Goal: Book appointment/travel/reservation

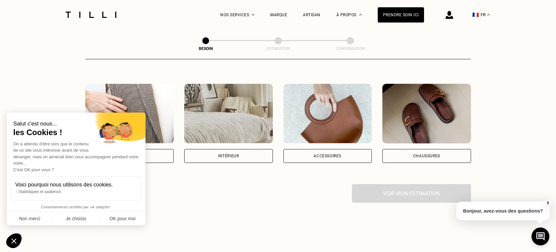
scroll to position [110, 0]
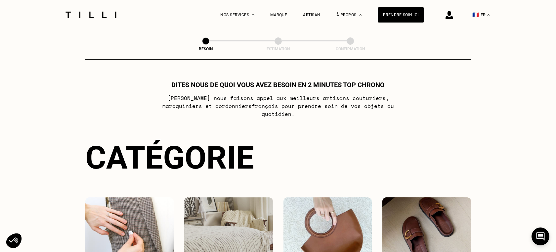
scroll to position [110, 0]
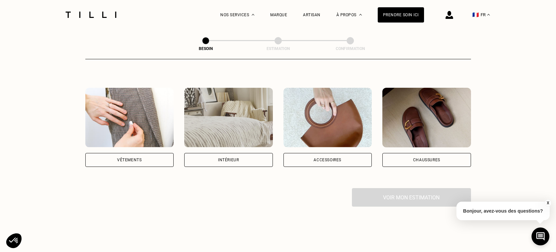
click at [233, 158] on div "Intérieur" at bounding box center [228, 160] width 21 height 4
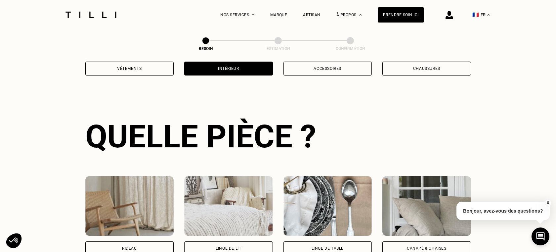
scroll to position [216, 0]
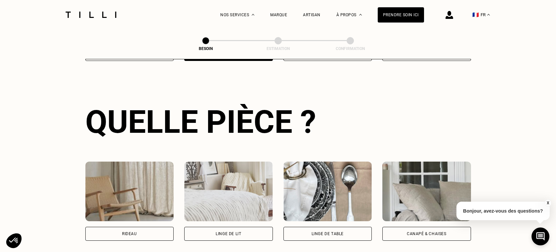
click at [129, 232] on div "Rideau" at bounding box center [129, 234] width 15 height 4
select select "FR"
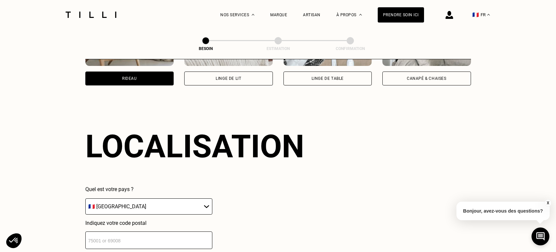
scroll to position [395, 0]
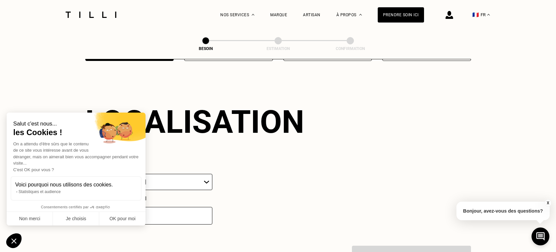
click at [187, 208] on input "number" at bounding box center [148, 216] width 127 height 18
click at [116, 219] on button "OK pour moi" at bounding box center [122, 219] width 46 height 14
checkbox input "true"
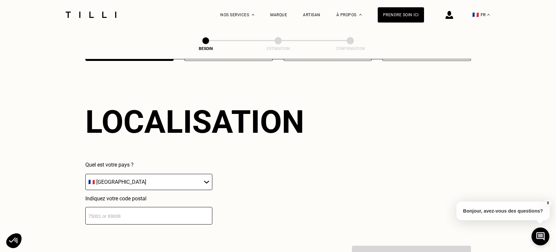
click at [126, 207] on input "number" at bounding box center [148, 216] width 127 height 18
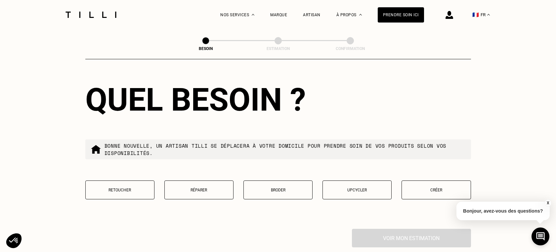
scroll to position [587, 0]
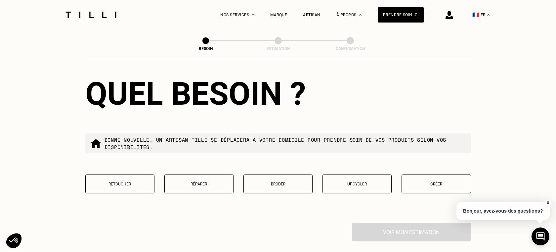
type input "56000"
click at [125, 182] on p "Retoucher" at bounding box center [120, 184] width 62 height 5
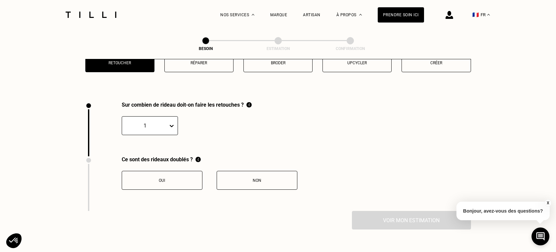
scroll to position [730, 0]
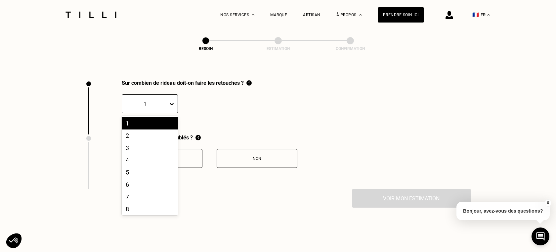
click at [172, 103] on icon at bounding box center [172, 104] width 4 height 2
click at [129, 203] on div "8" at bounding box center [150, 209] width 56 height 12
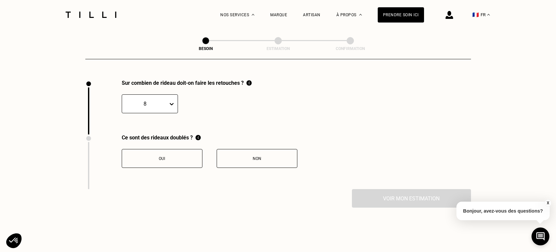
click at [247, 149] on button "Non" at bounding box center [257, 158] width 81 height 19
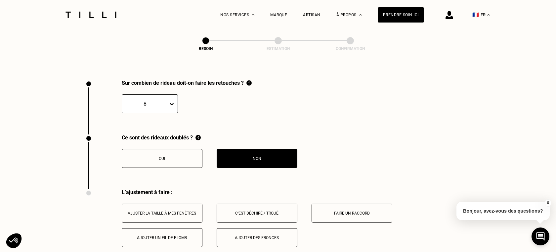
scroll to position [839, 0]
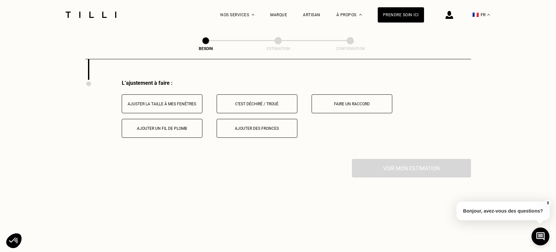
click at [154, 101] on button "Ajuster la taille à mes fenêtres" at bounding box center [162, 103] width 81 height 19
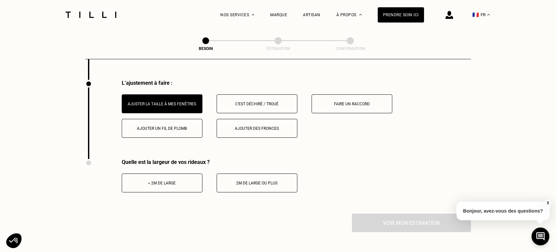
click at [263, 181] on div "2m de large ou plus" at bounding box center [256, 183] width 73 height 5
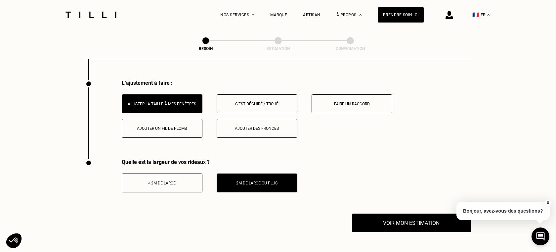
click at [164, 181] on div "< 2m de large" at bounding box center [161, 183] width 73 height 5
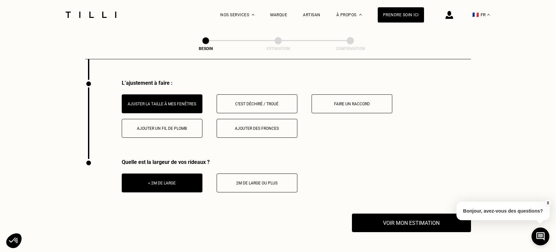
click at [253, 181] on div "2m de large ou plus" at bounding box center [256, 183] width 73 height 5
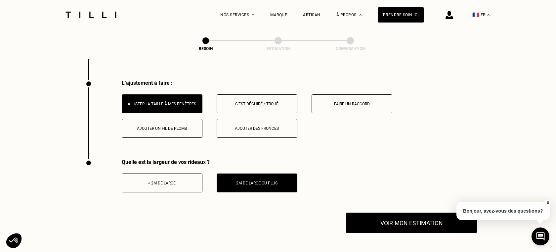
click at [404, 219] on button "Voir mon estimation" at bounding box center [411, 223] width 131 height 21
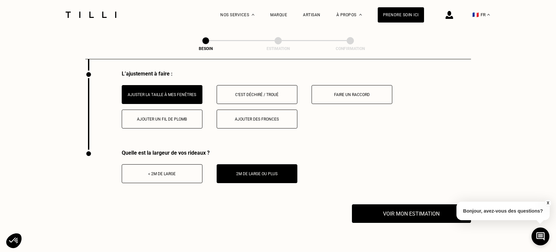
scroll to position [849, 0]
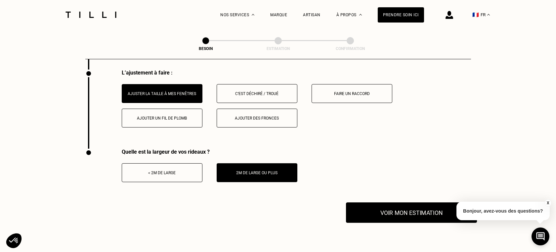
click at [407, 208] on button "Voir mon estimation" at bounding box center [411, 212] width 131 height 21
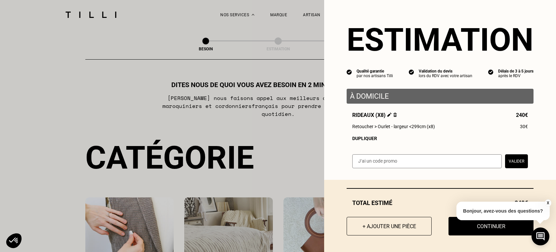
scroll to position [0, 0]
